Goal: Task Accomplishment & Management: Use online tool/utility

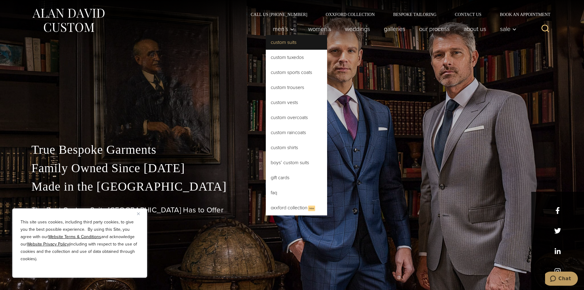
click at [288, 46] on link "Custom Suits" at bounding box center [296, 42] width 61 height 15
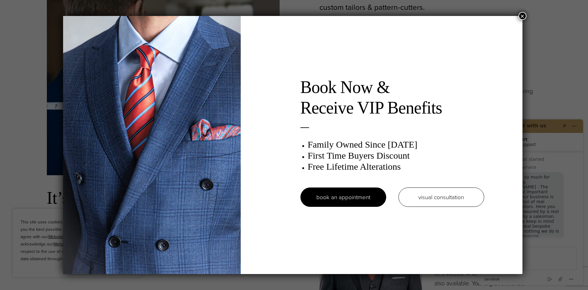
click at [525, 17] on button "×" at bounding box center [523, 16] width 8 height 8
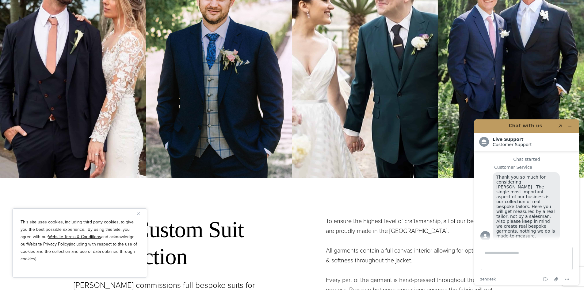
scroll to position [2391, 0]
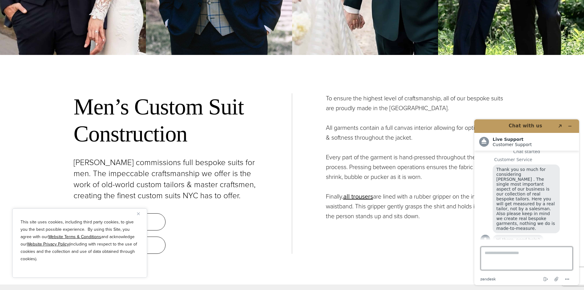
click at [503, 251] on textarea "Type a message here..." at bounding box center [527, 257] width 92 height 23
type textarea "**********"
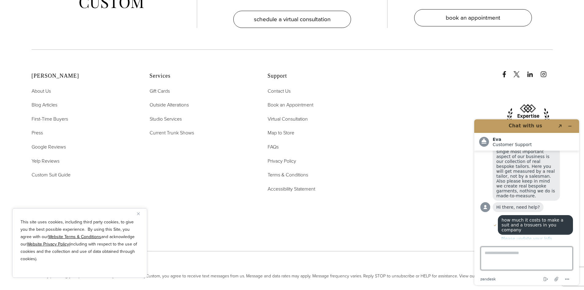
scroll to position [4015, 0]
click at [572, 123] on button "Minimize widget" at bounding box center [570, 126] width 10 height 9
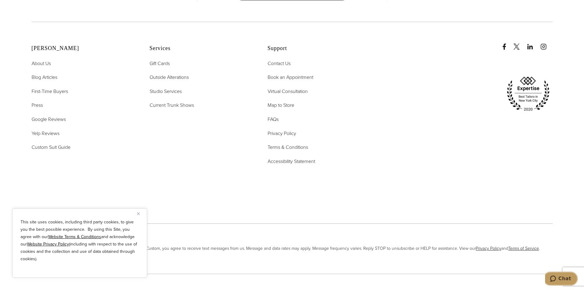
scroll to position [4067, 0]
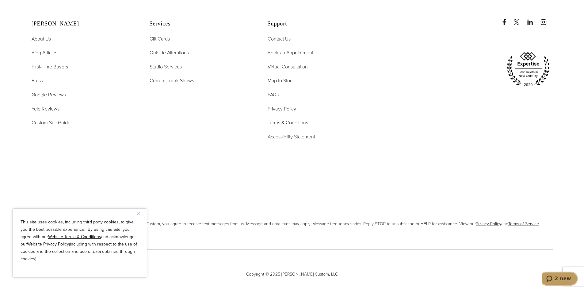
click at [562, 278] on span "2 new" at bounding box center [563, 279] width 16 height 6
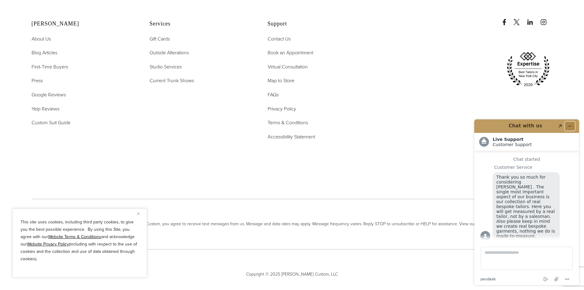
click at [571, 125] on icon "Minimize widget" at bounding box center [570, 126] width 4 height 4
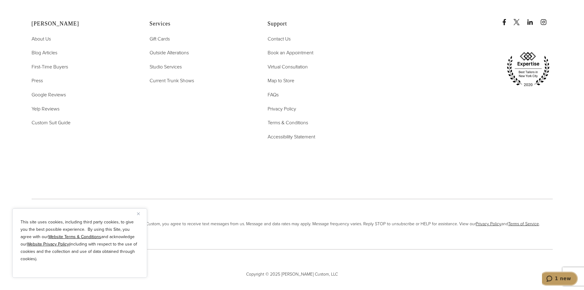
click at [548, 276] on button "1 new" at bounding box center [558, 278] width 38 height 14
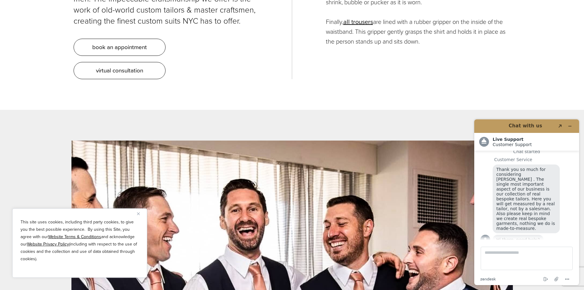
scroll to position [0, 0]
